Goal: Transaction & Acquisition: Subscribe to service/newsletter

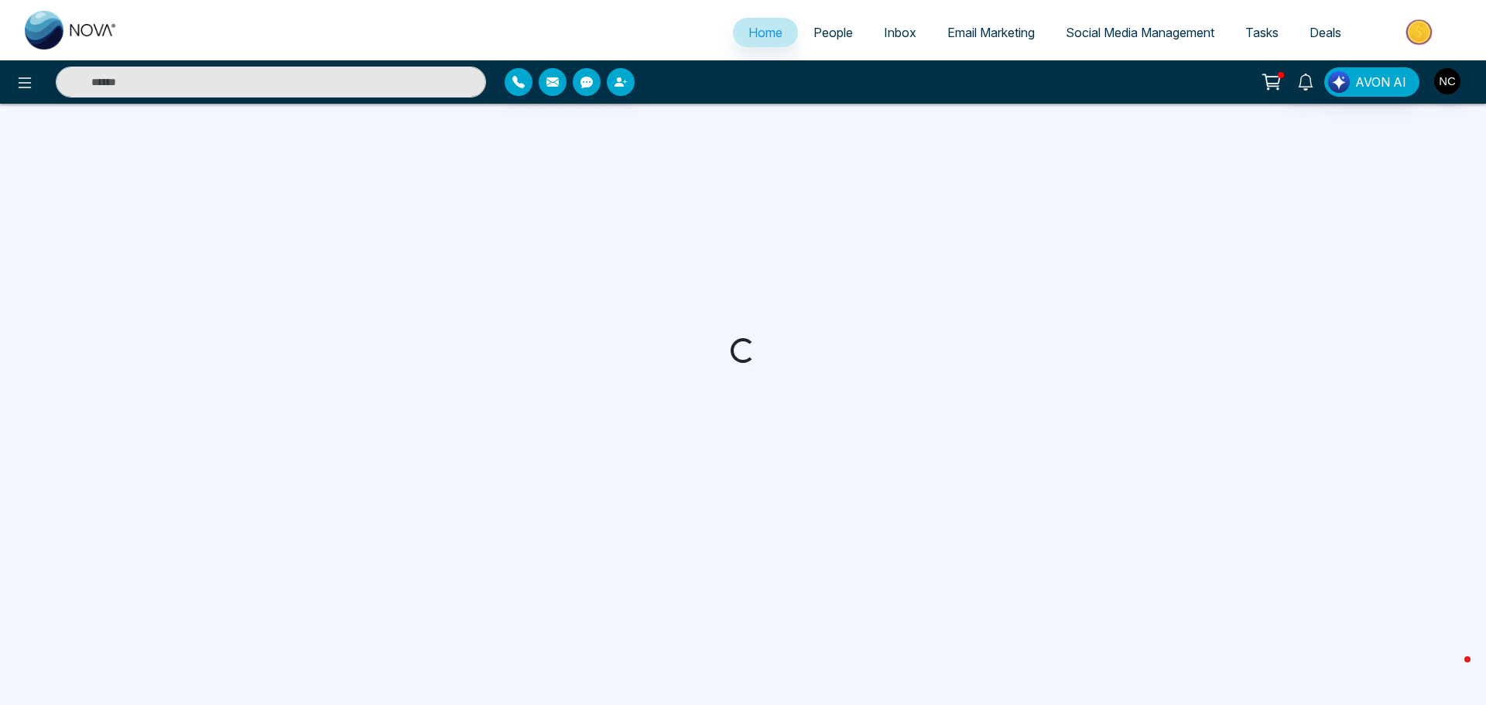
select select "*"
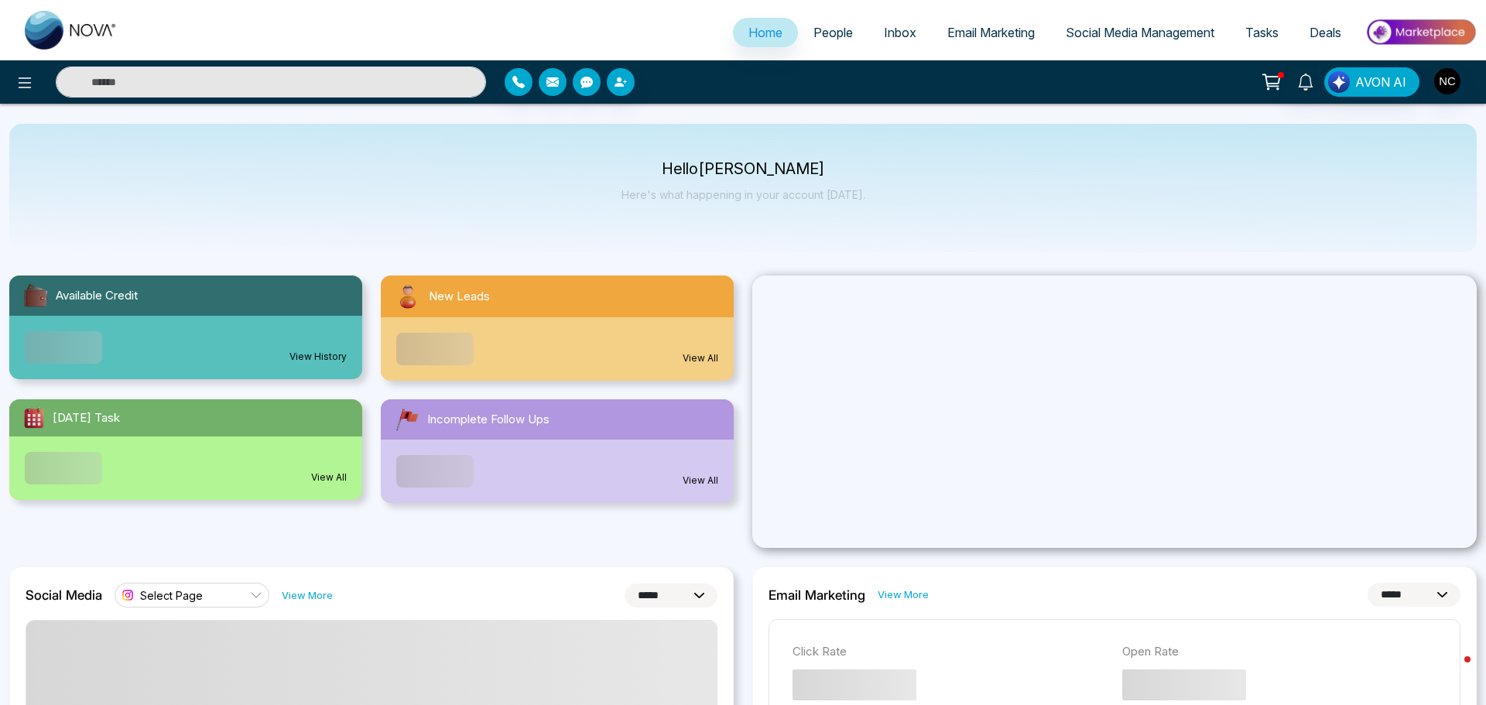
click at [952, 36] on span "Email Marketing" at bounding box center [991, 32] width 87 height 15
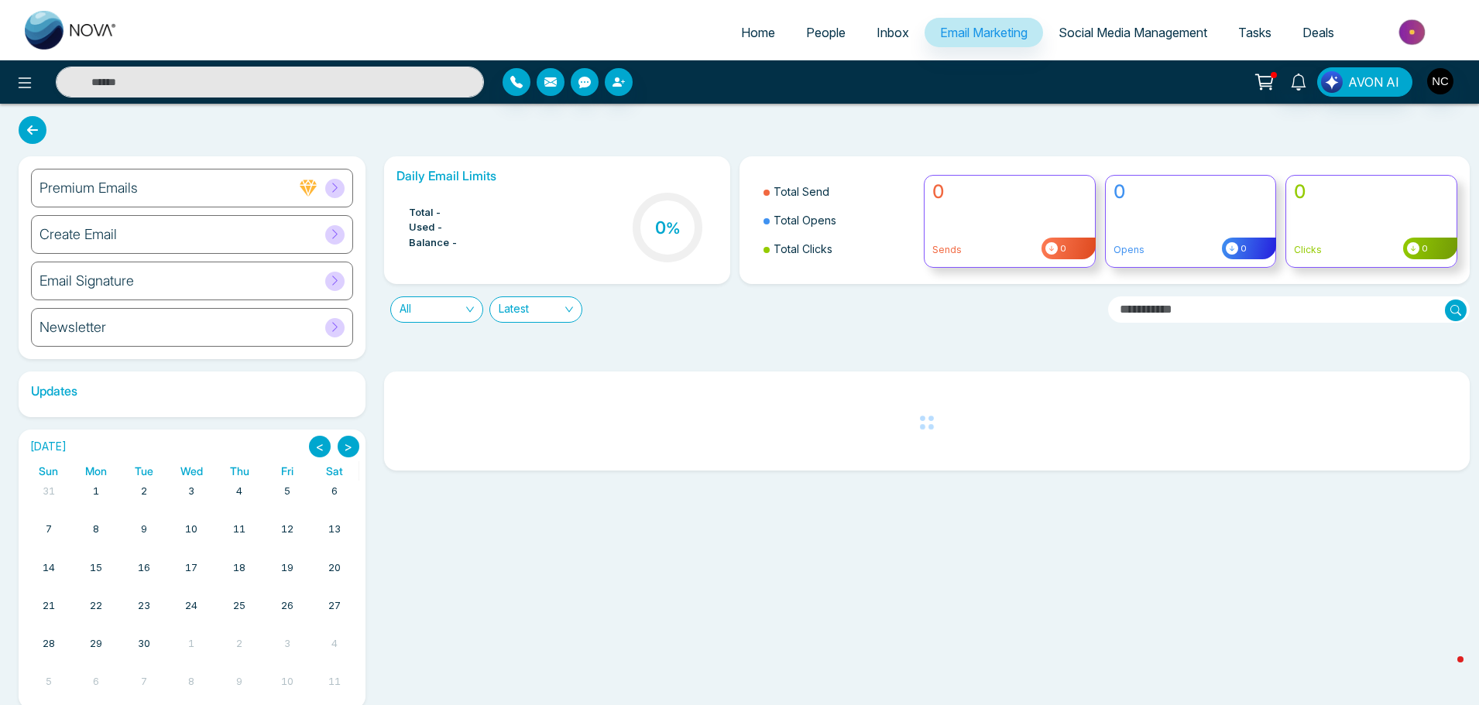
click at [139, 237] on div "Create Email" at bounding box center [192, 234] width 322 height 39
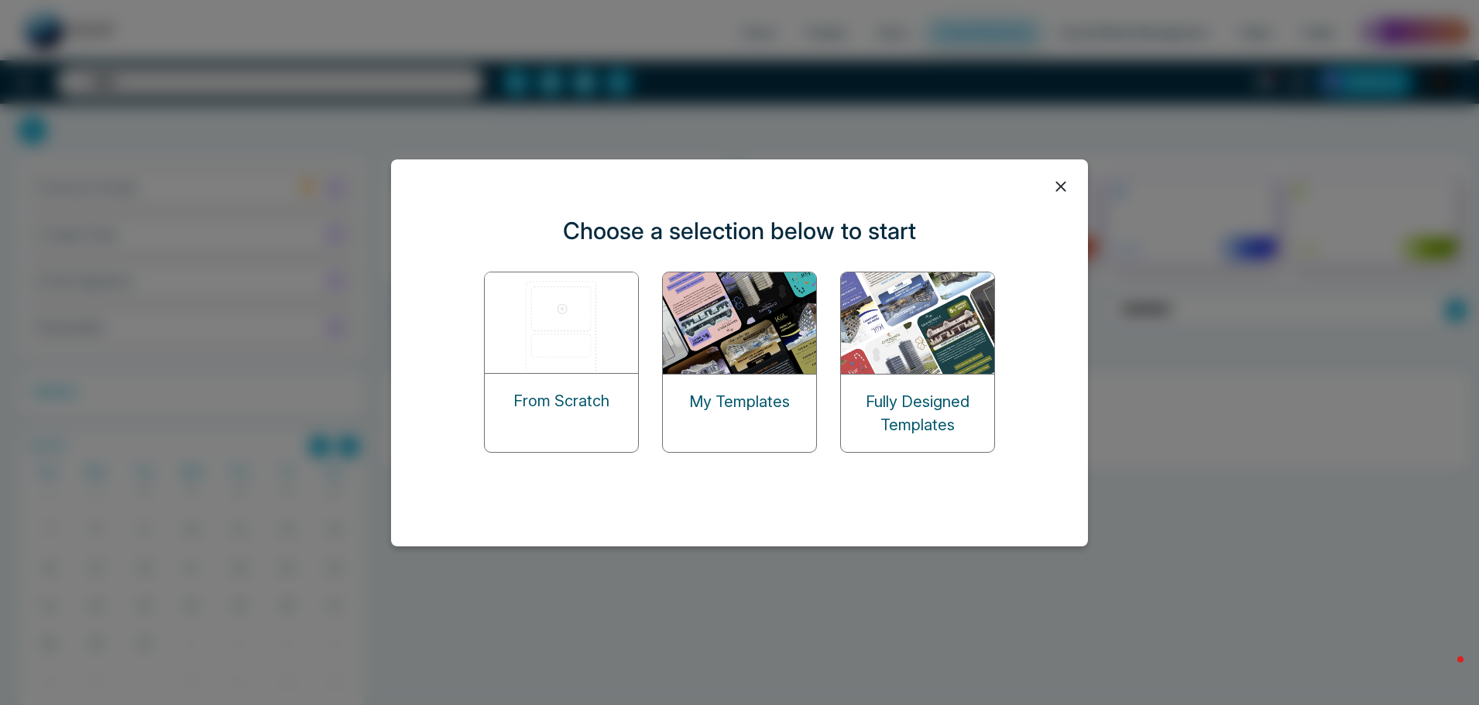
click at [767, 413] on div "My Templates" at bounding box center [739, 402] width 153 height 54
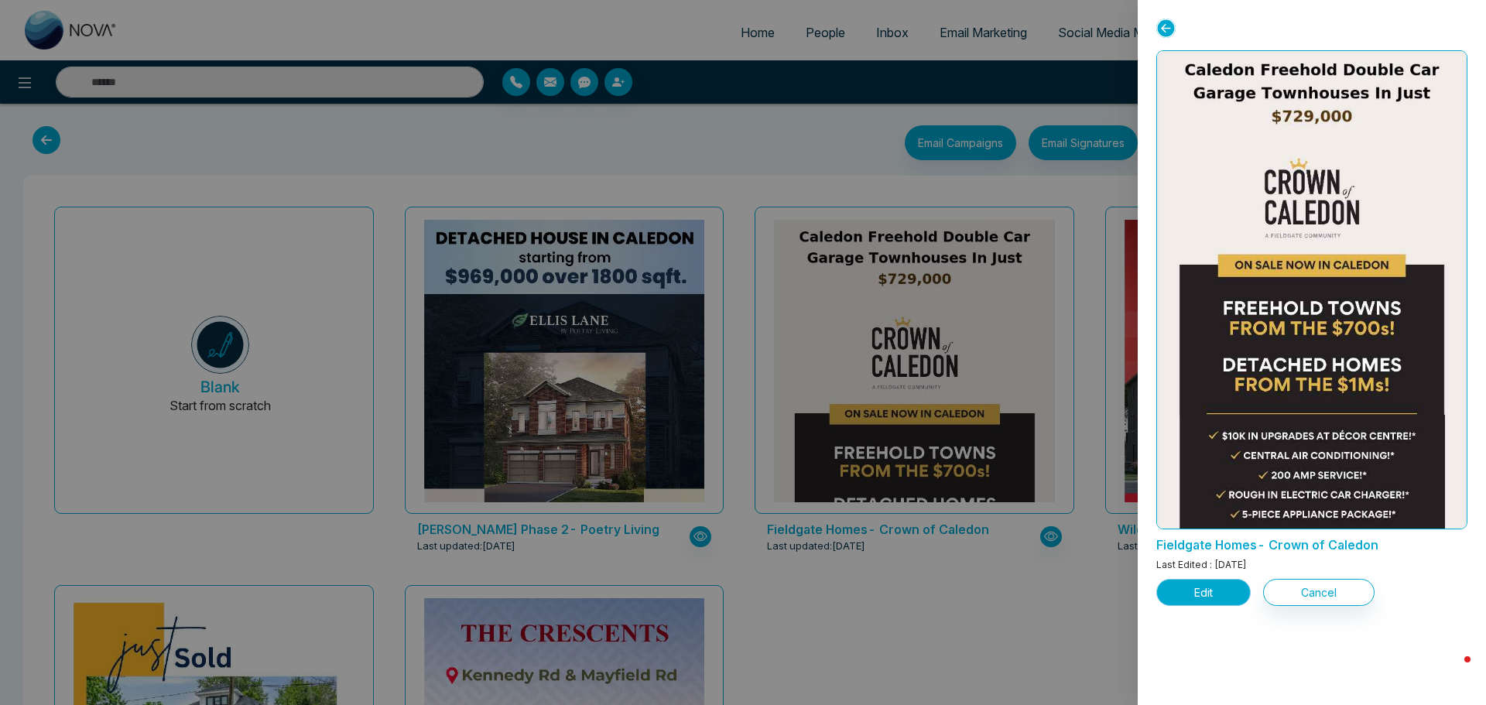
click at [1195, 596] on button "Edit" at bounding box center [1204, 592] width 94 height 27
click at [1195, 591] on button "Edit" at bounding box center [1204, 592] width 94 height 27
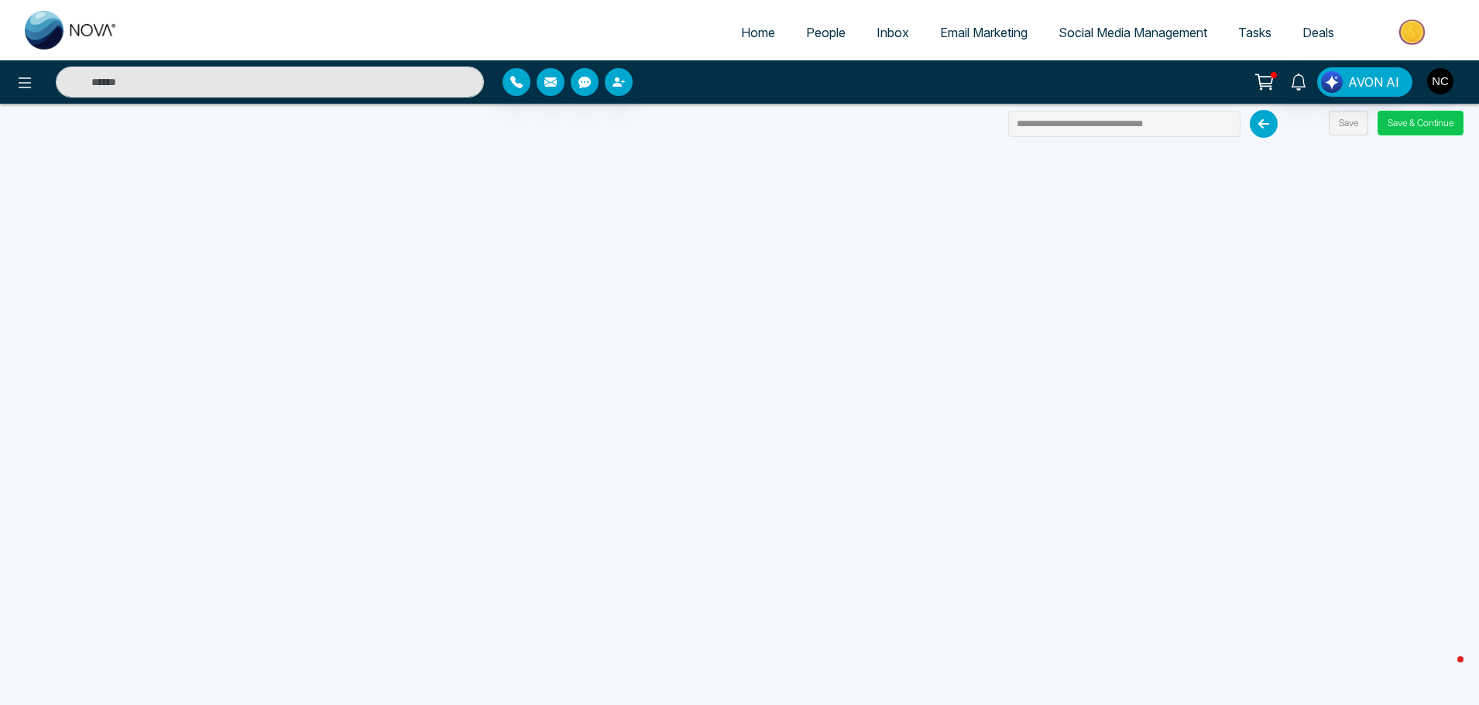
click at [1417, 127] on button "Save & Continue" at bounding box center [1420, 123] width 86 height 25
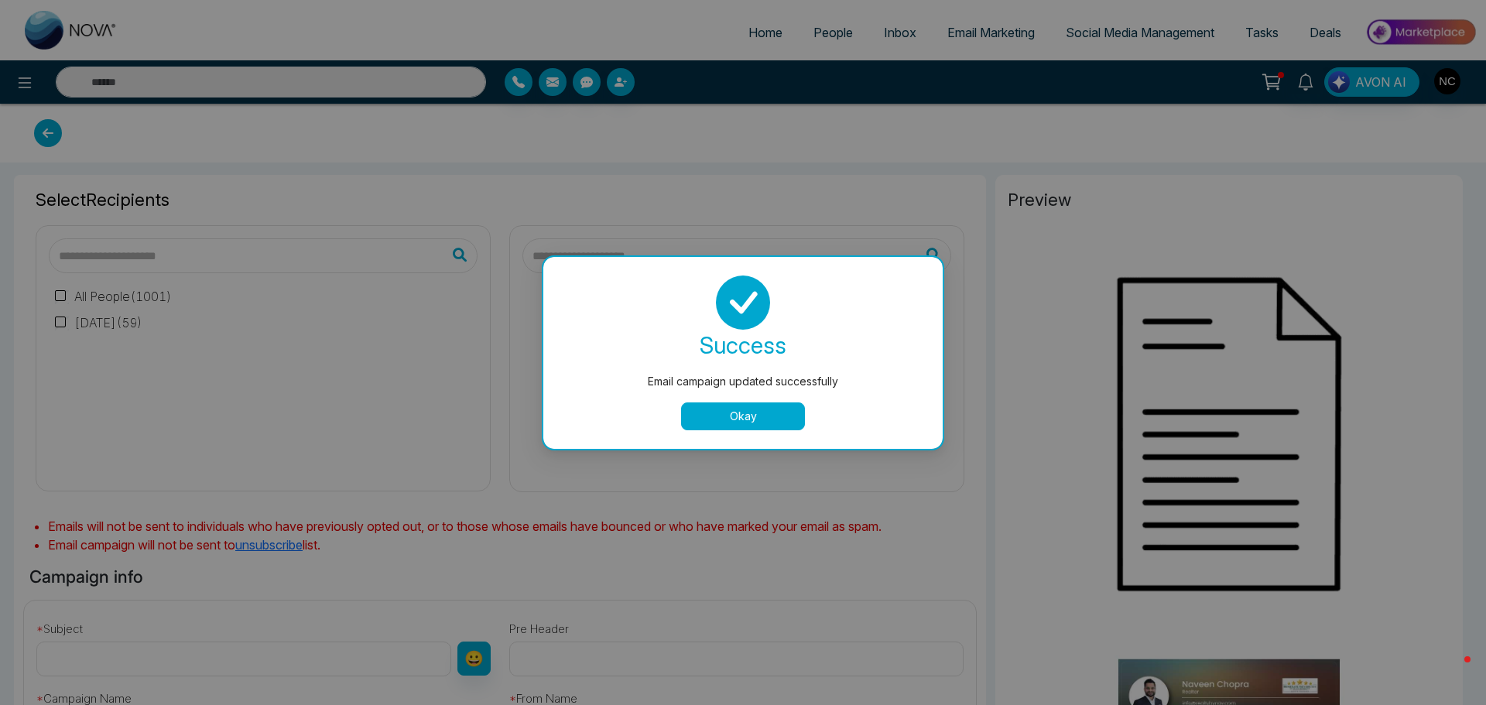
click at [760, 413] on button "Okay" at bounding box center [743, 417] width 124 height 28
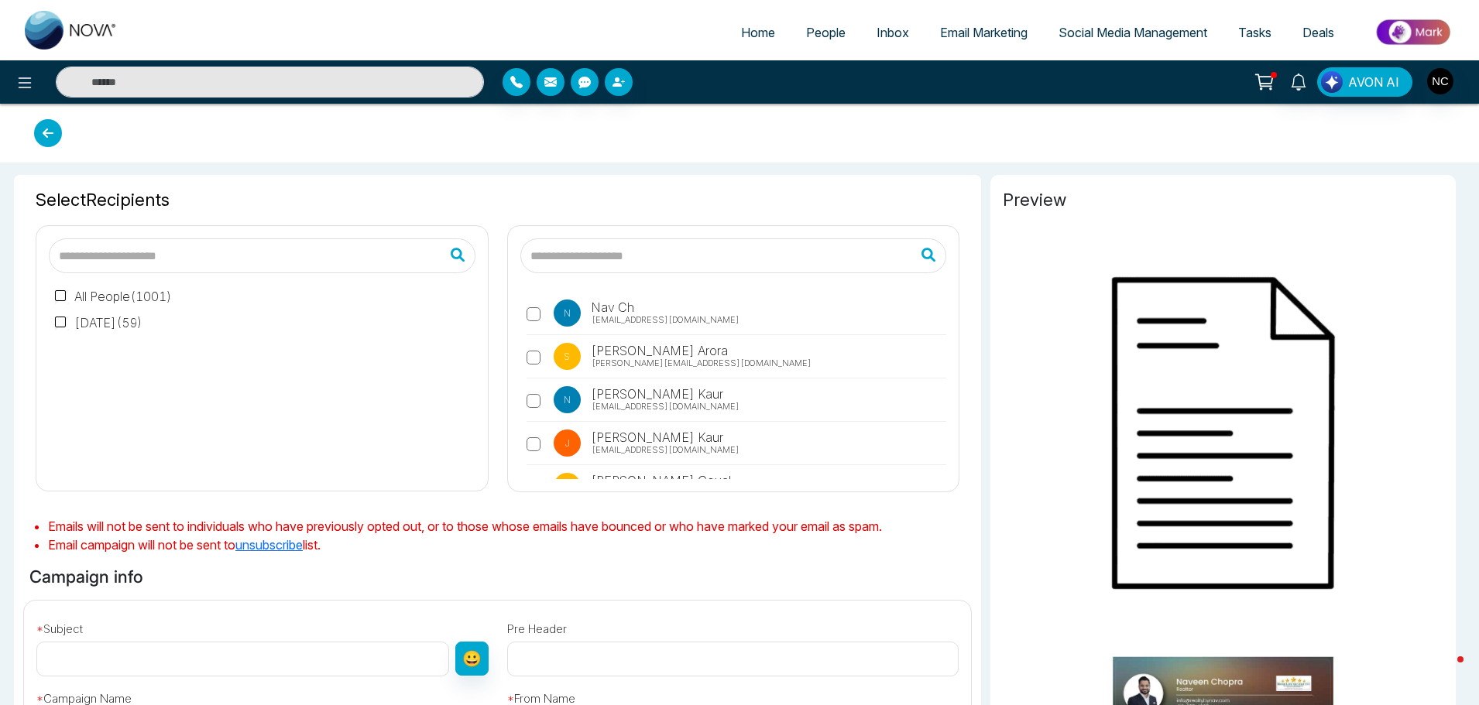
type input "**********"
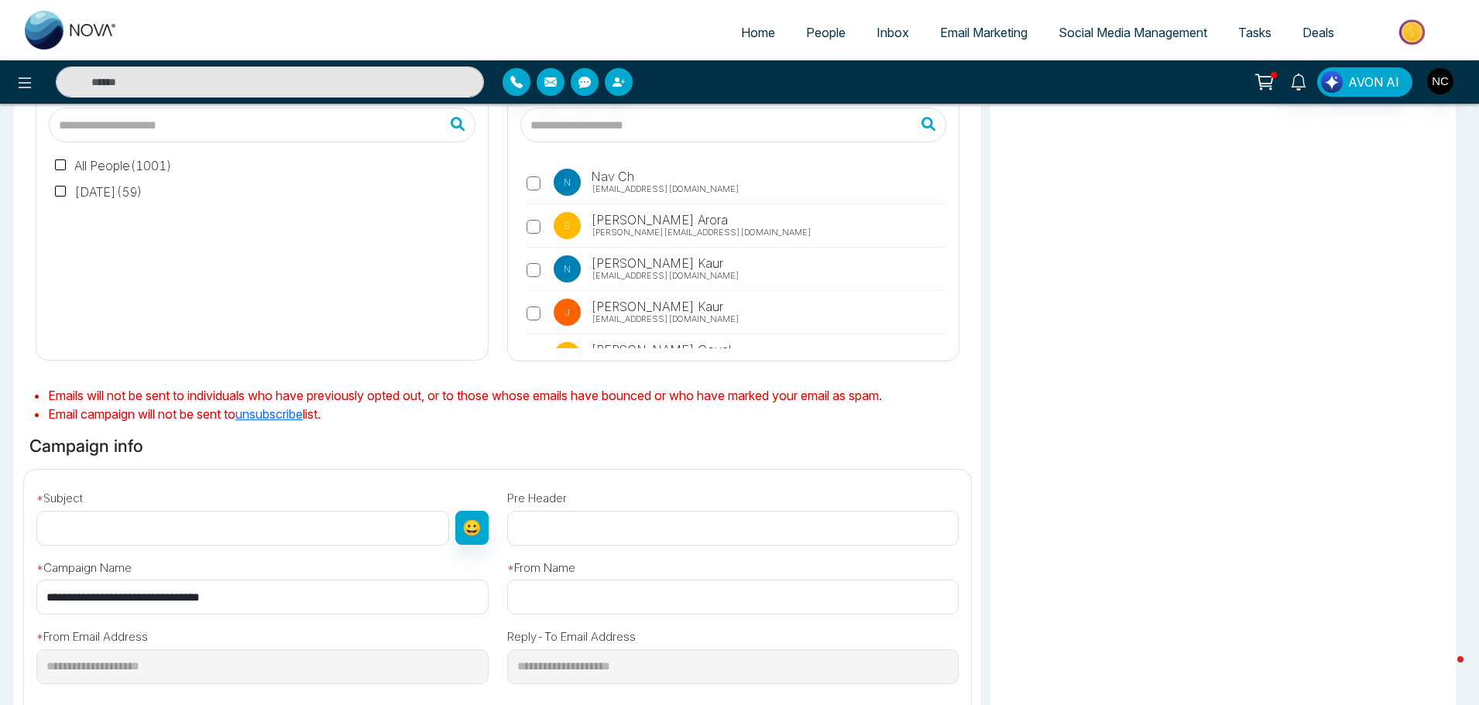
scroll to position [139, 0]
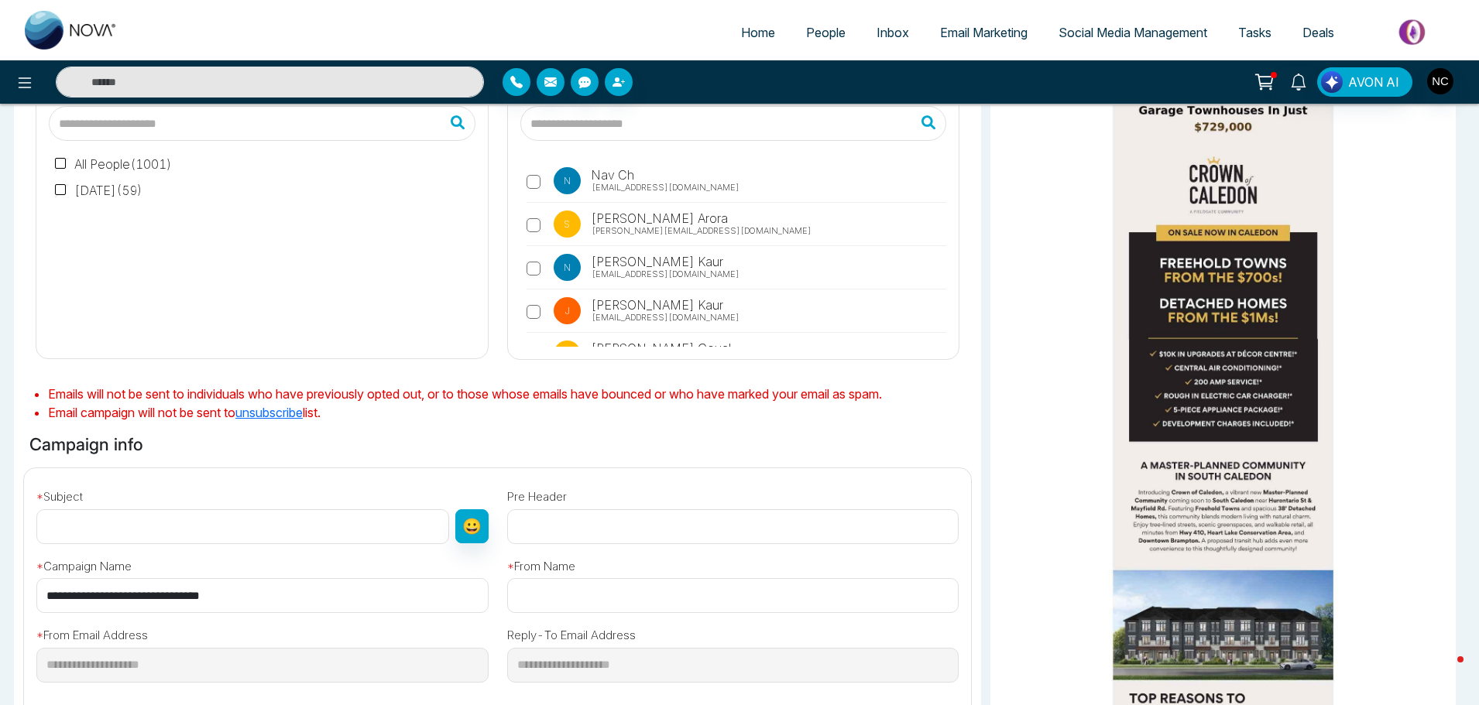
click at [176, 546] on div "**********" at bounding box center [262, 579] width 471 height 70
click at [176, 539] on input "text" at bounding box center [242, 526] width 413 height 35
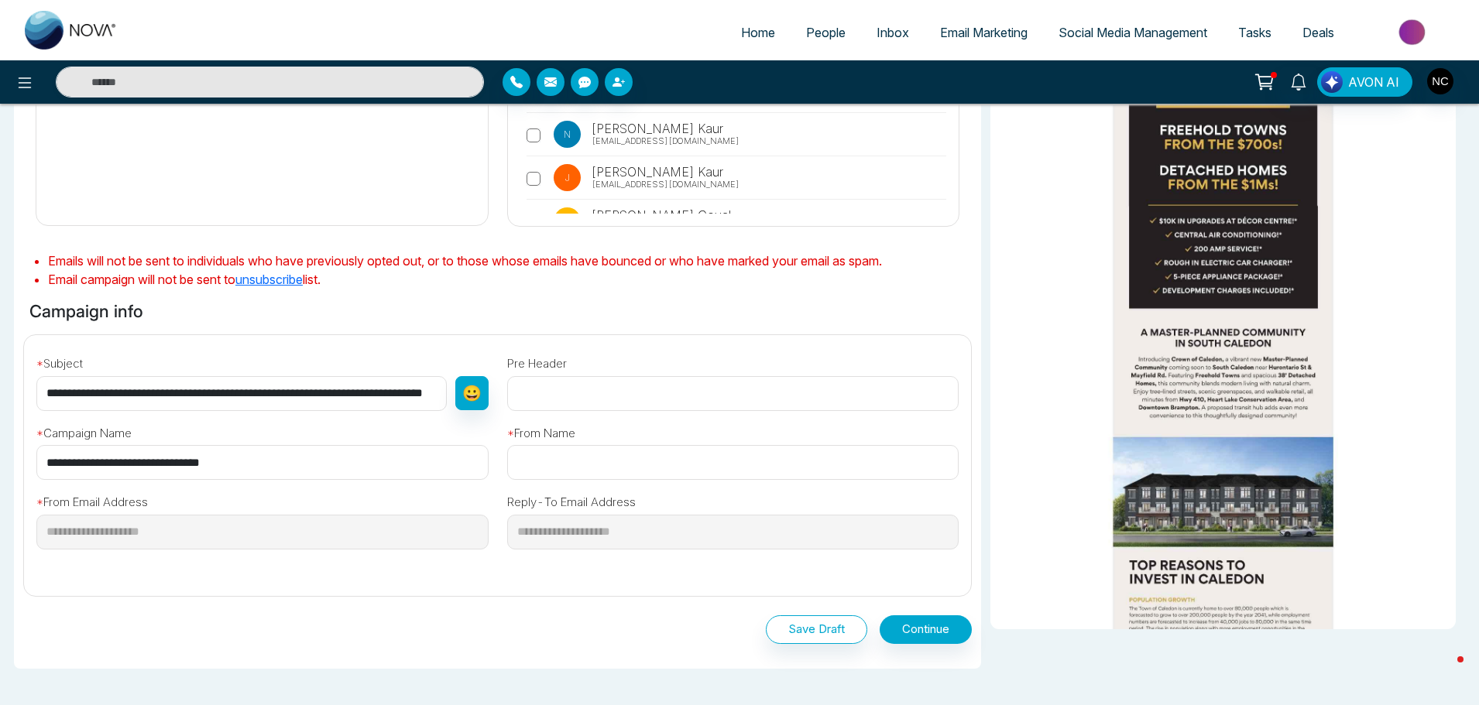
scroll to position [273, 0]
type input "**********"
click at [627, 458] on input "text" at bounding box center [733, 461] width 452 height 35
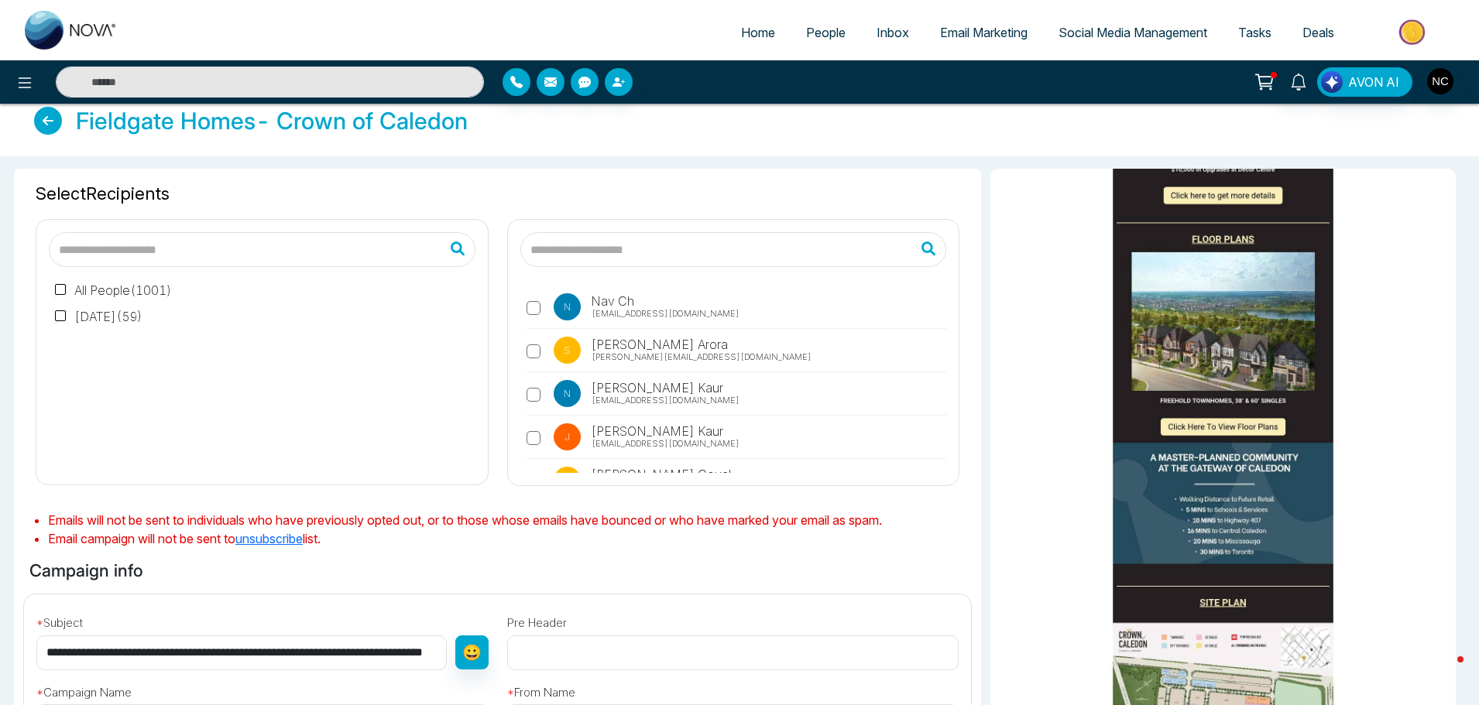
scroll to position [25, 0]
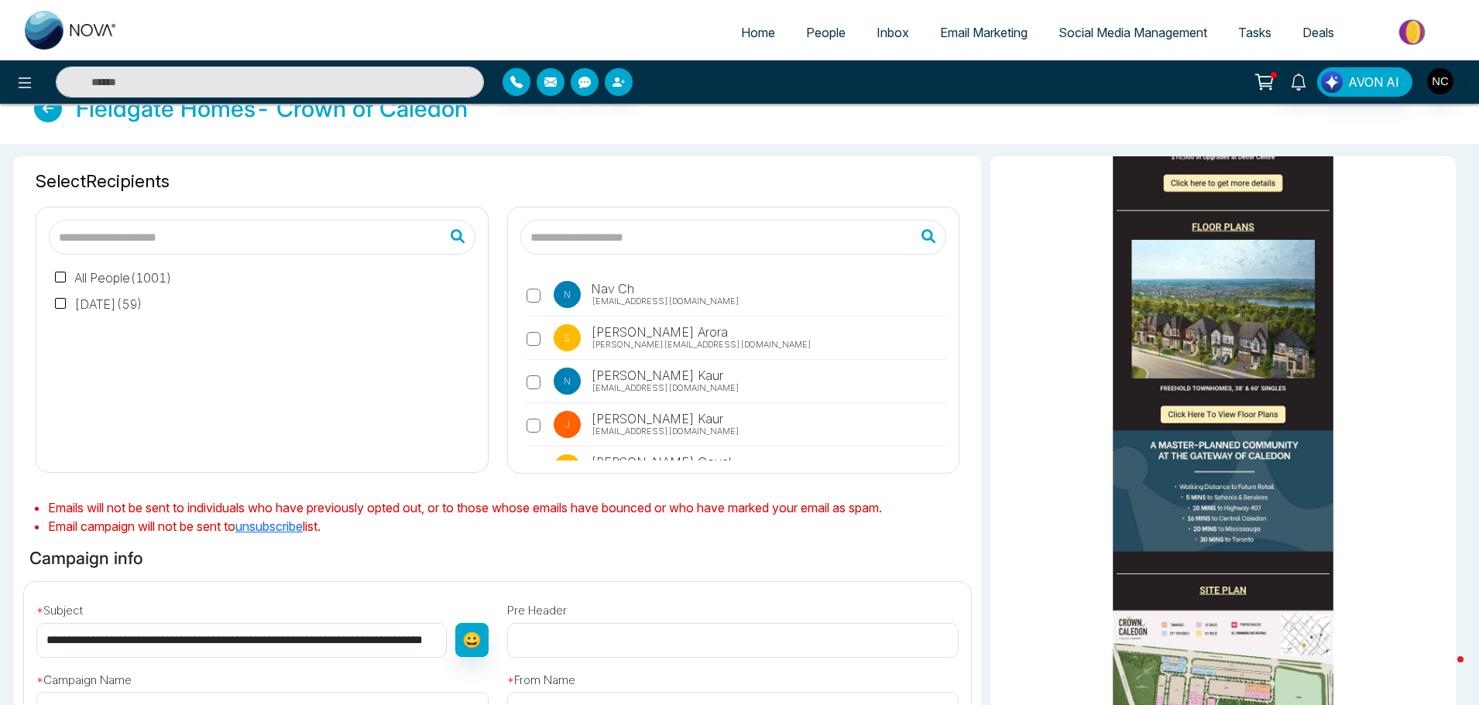
type input "**********"
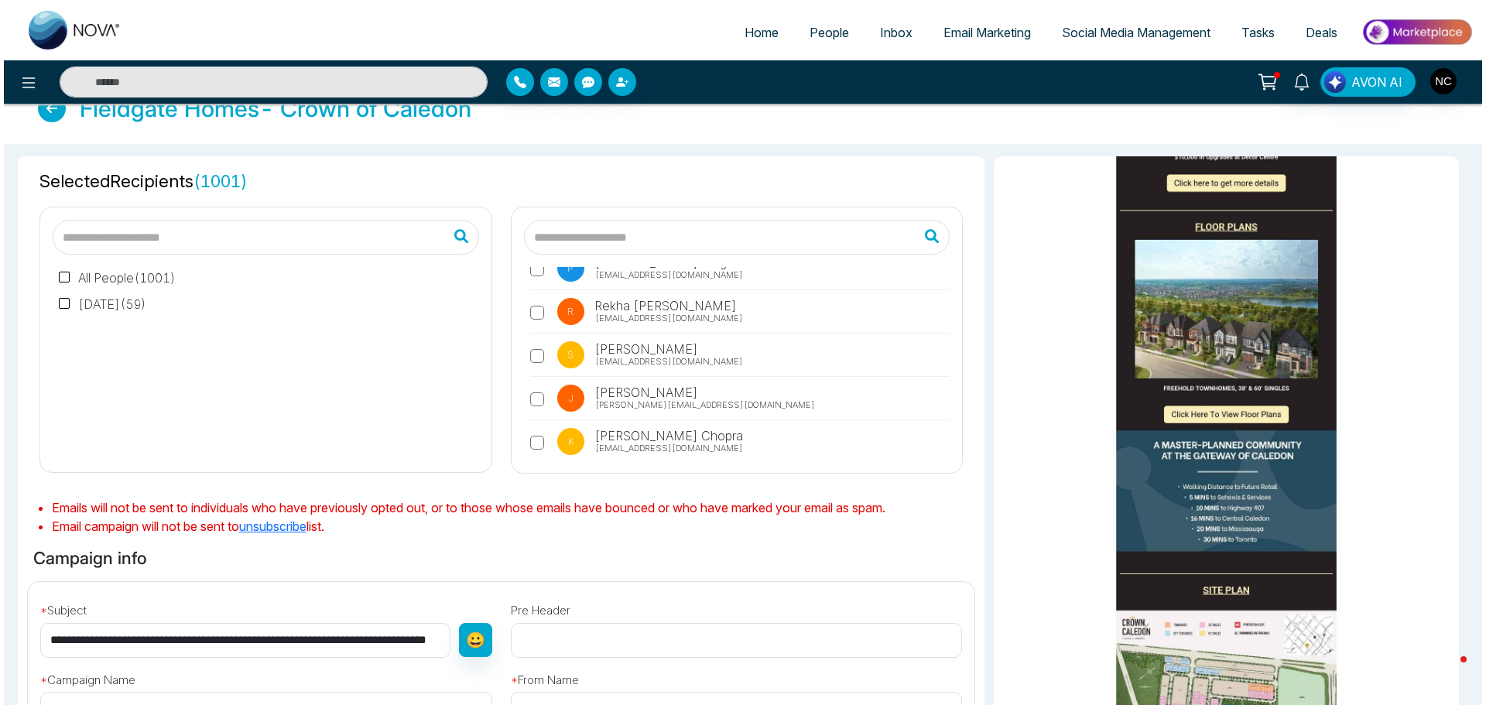
scroll to position [370, 0]
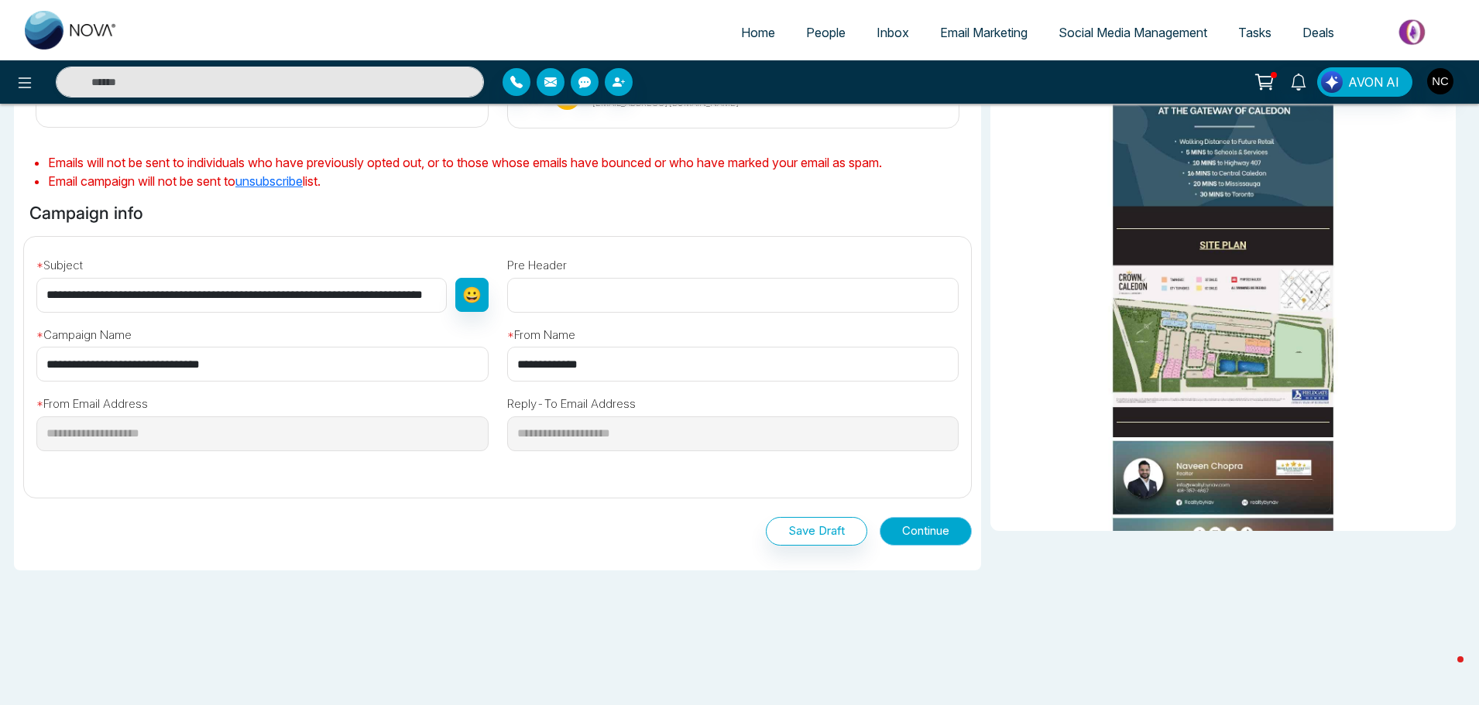
click at [914, 530] on button "Continue" at bounding box center [926, 531] width 92 height 29
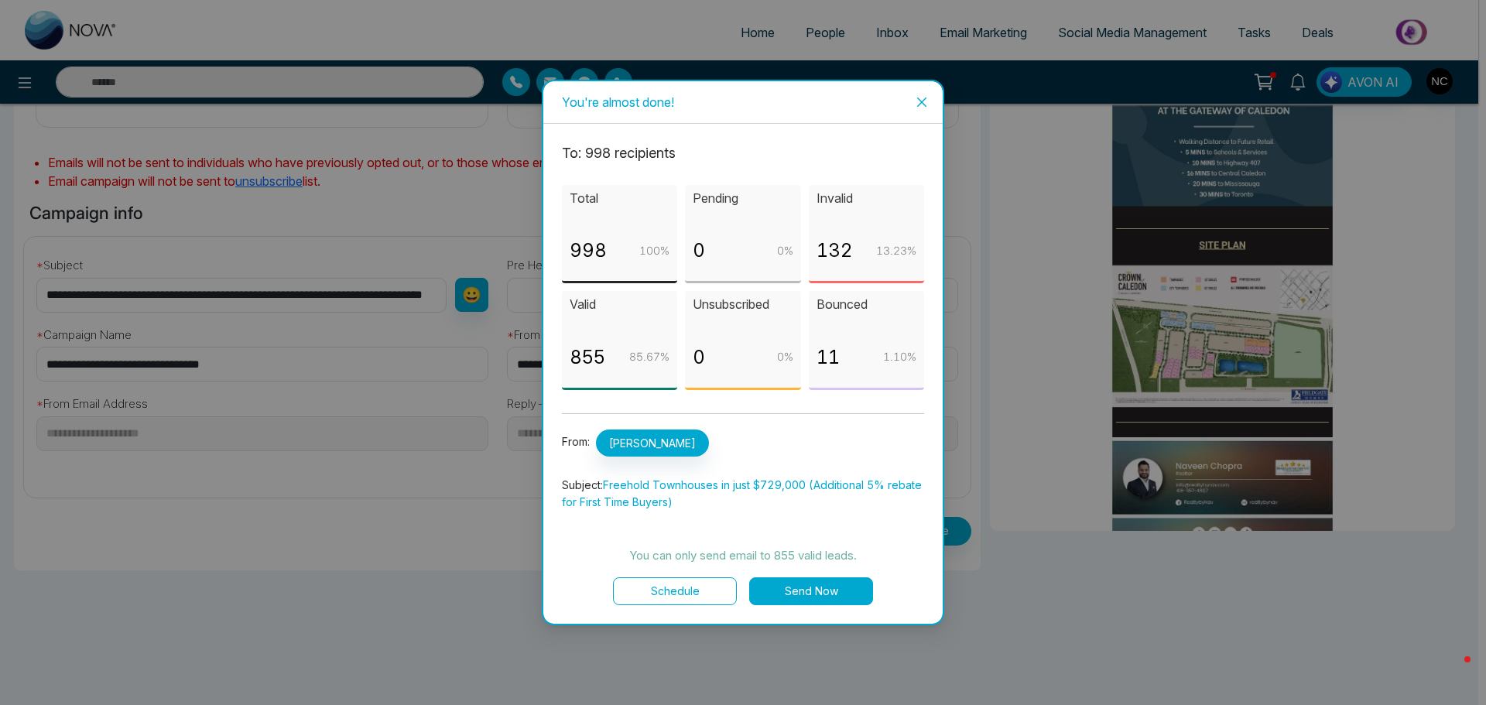
click at [813, 592] on button "Send Now" at bounding box center [811, 592] width 124 height 28
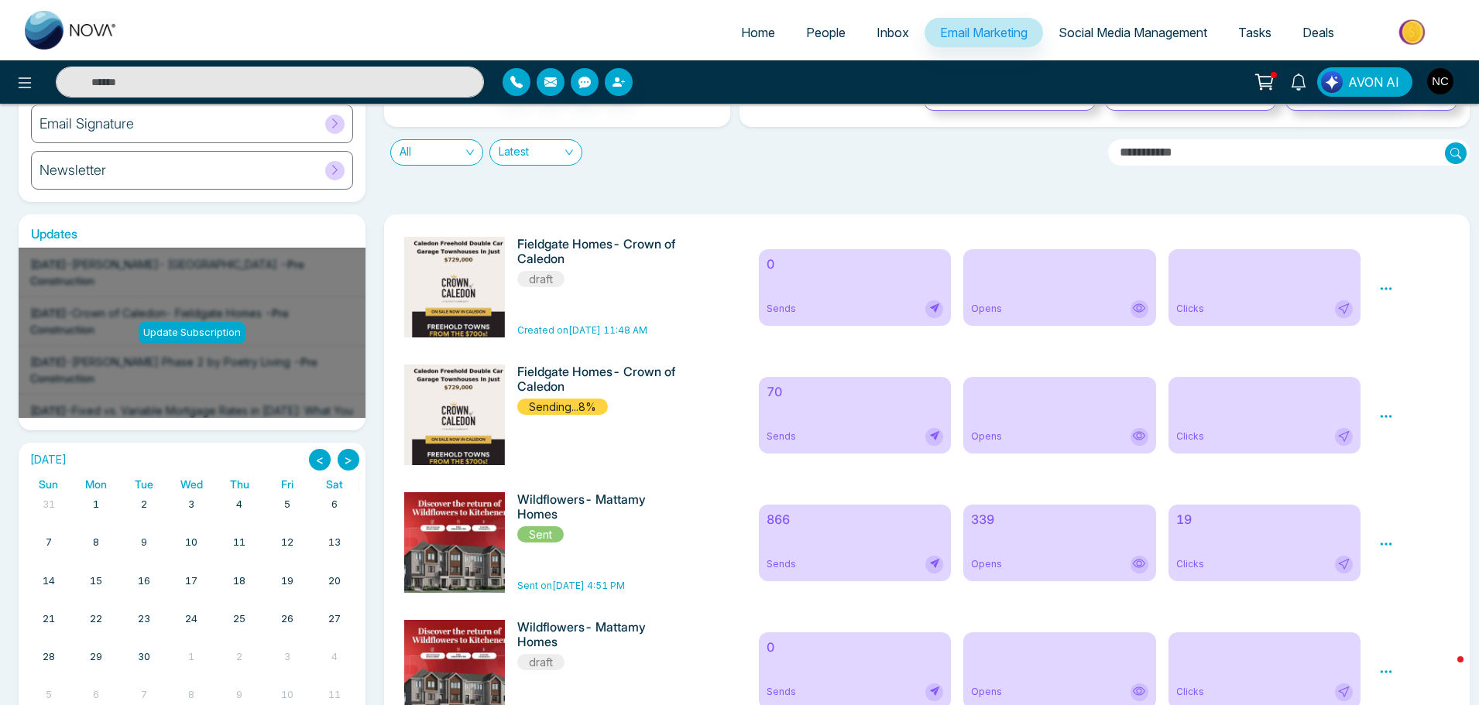
scroll to position [189, 0]
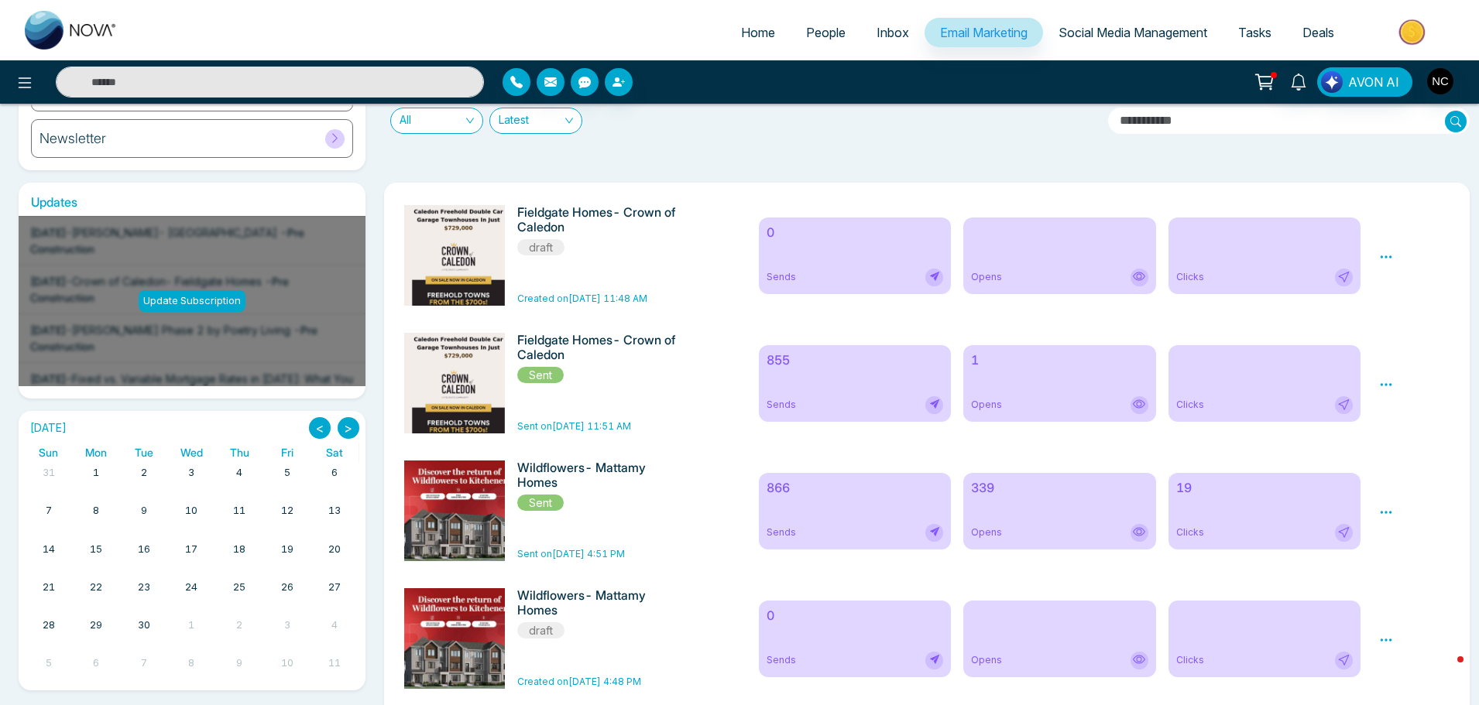
click at [747, 41] on link "Home" at bounding box center [757, 32] width 65 height 29
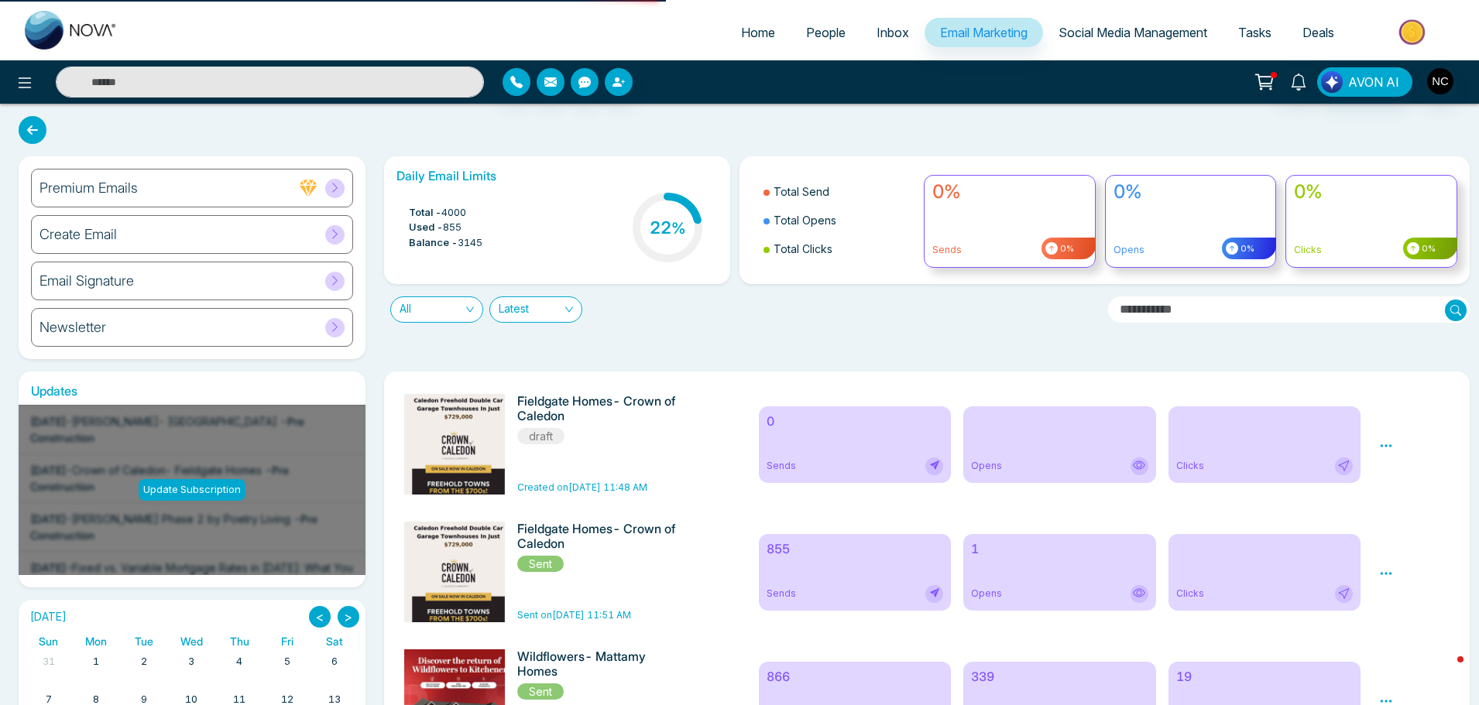
select select "*"
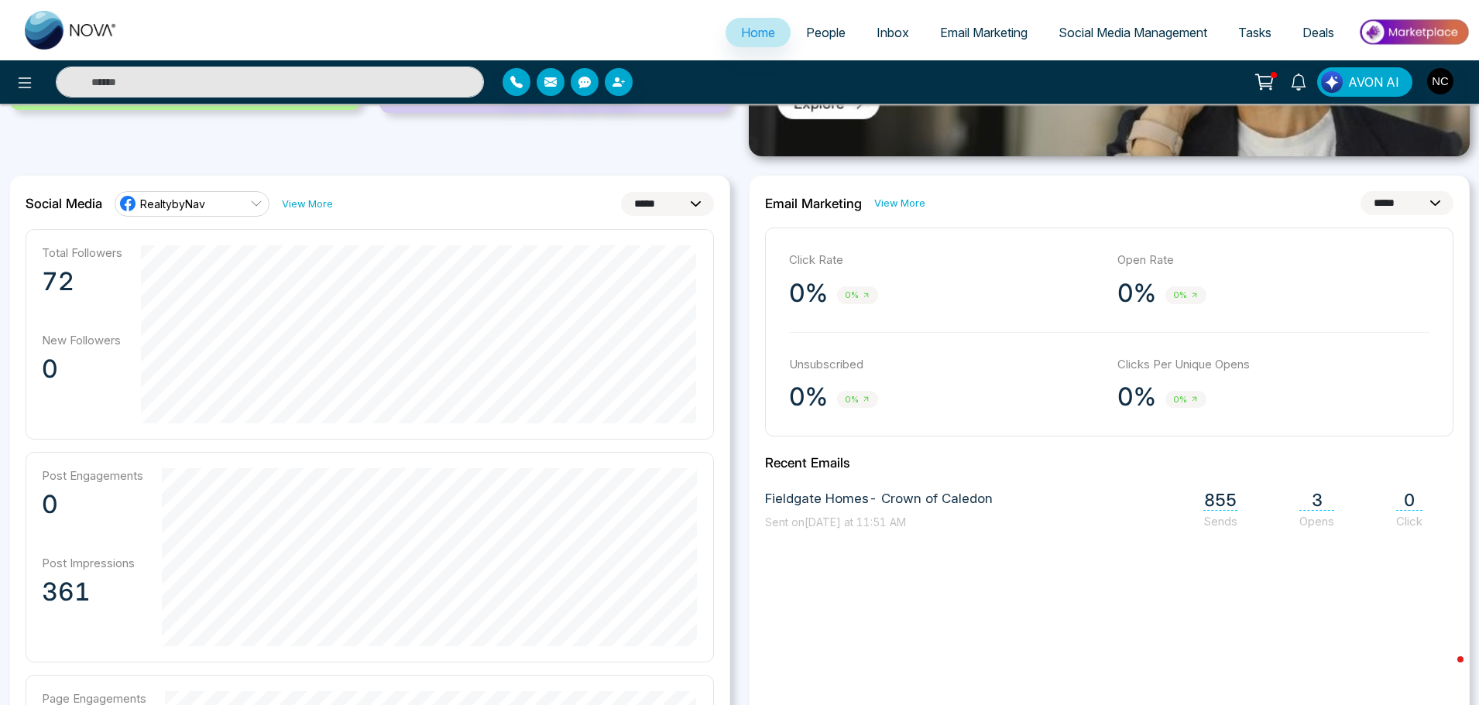
scroll to position [98, 0]
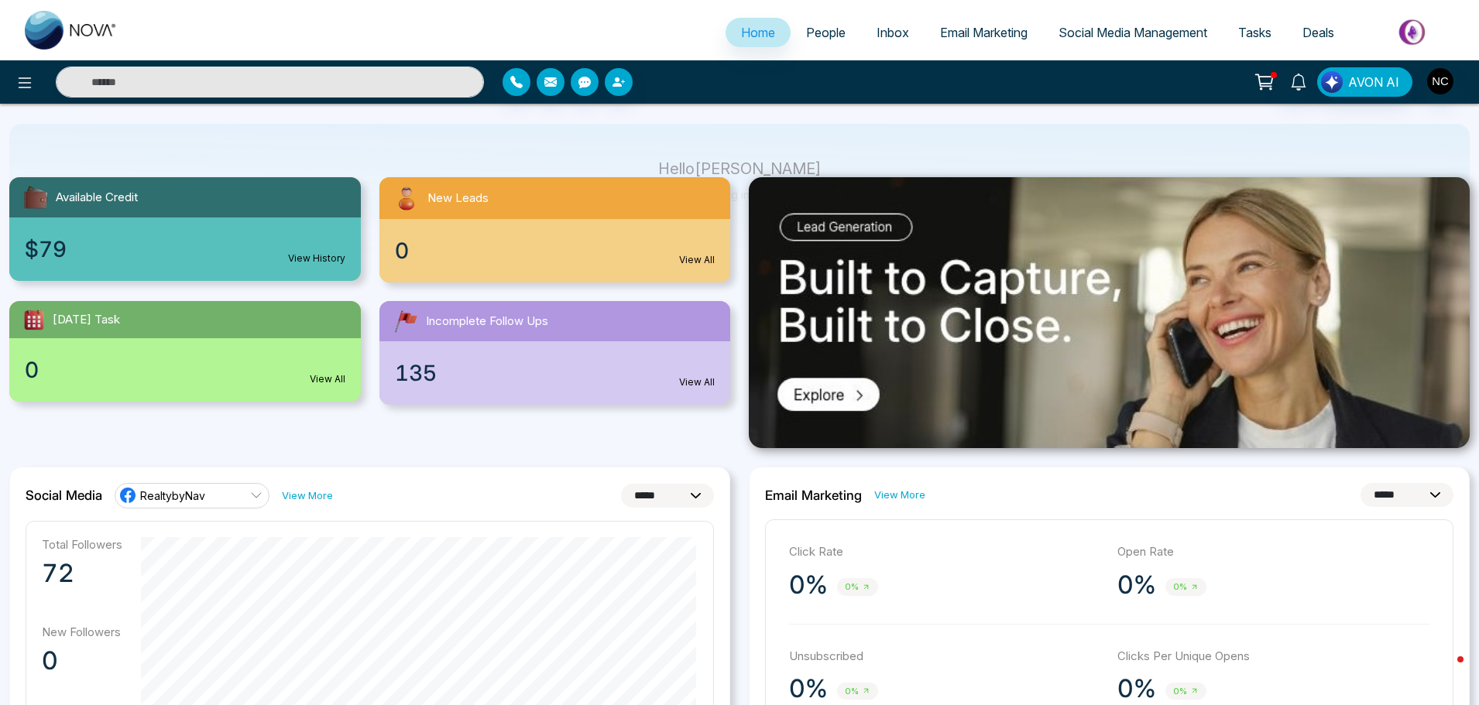
click at [964, 33] on span "Email Marketing" at bounding box center [983, 32] width 87 height 15
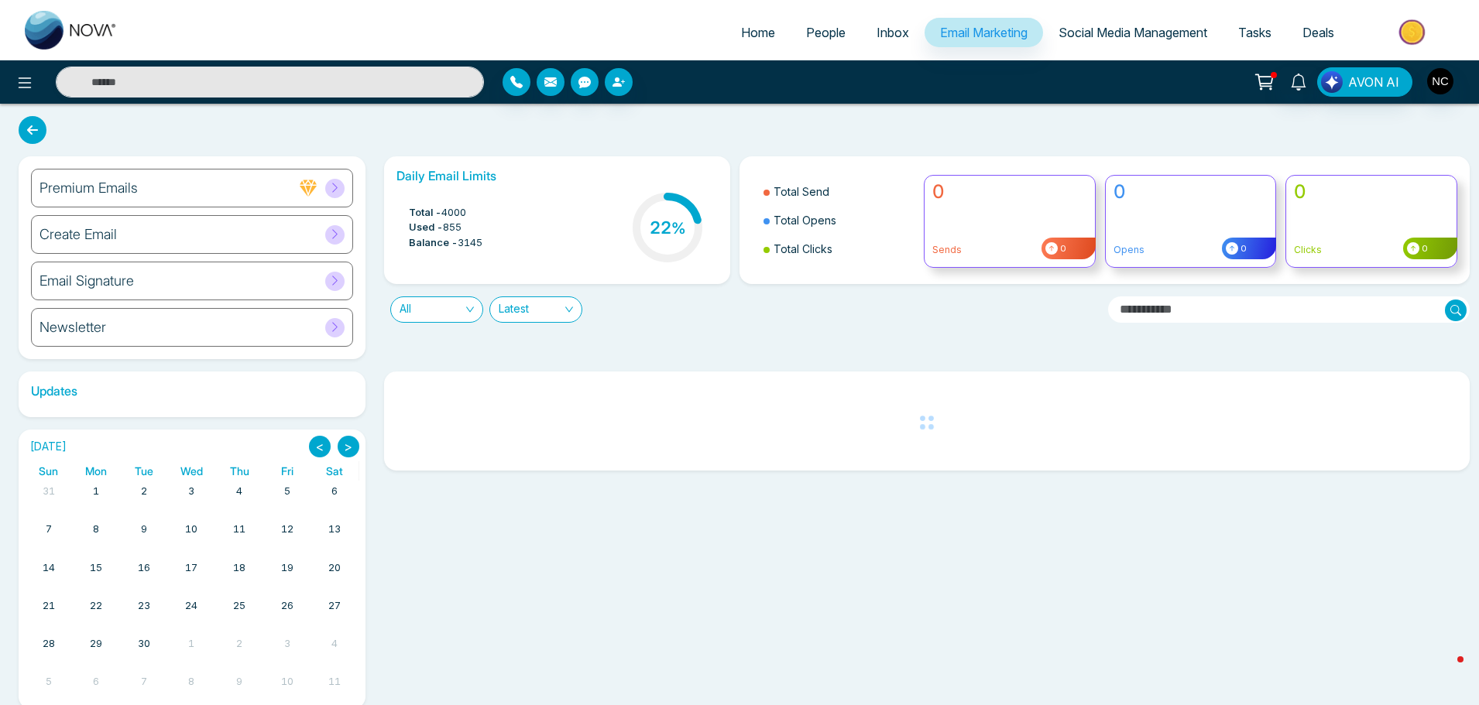
click at [204, 276] on div "Email Signature" at bounding box center [192, 281] width 322 height 39
